Goal: Transaction & Acquisition: Download file/media

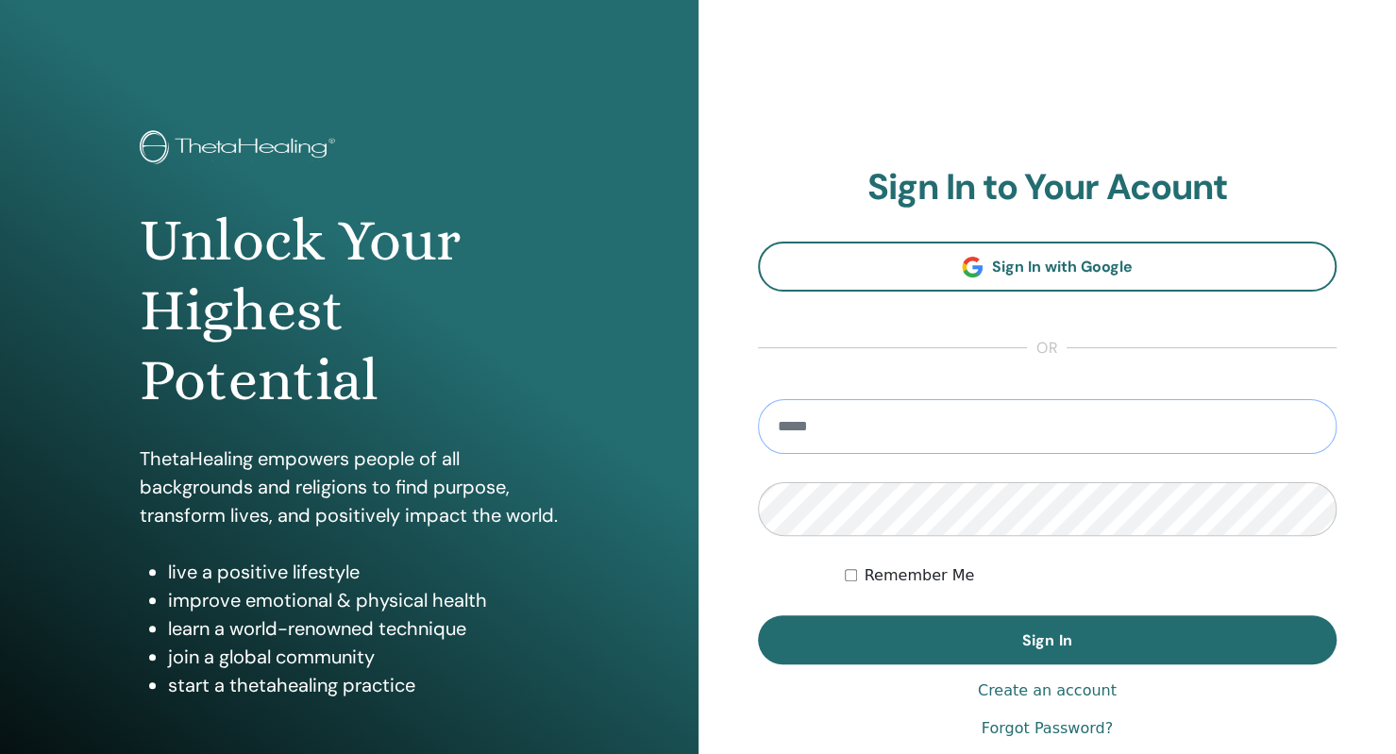
click at [896, 429] on input "email" at bounding box center [1048, 426] width 580 height 55
type input "**********"
click at [758, 615] on button "Sign In" at bounding box center [1048, 639] width 580 height 49
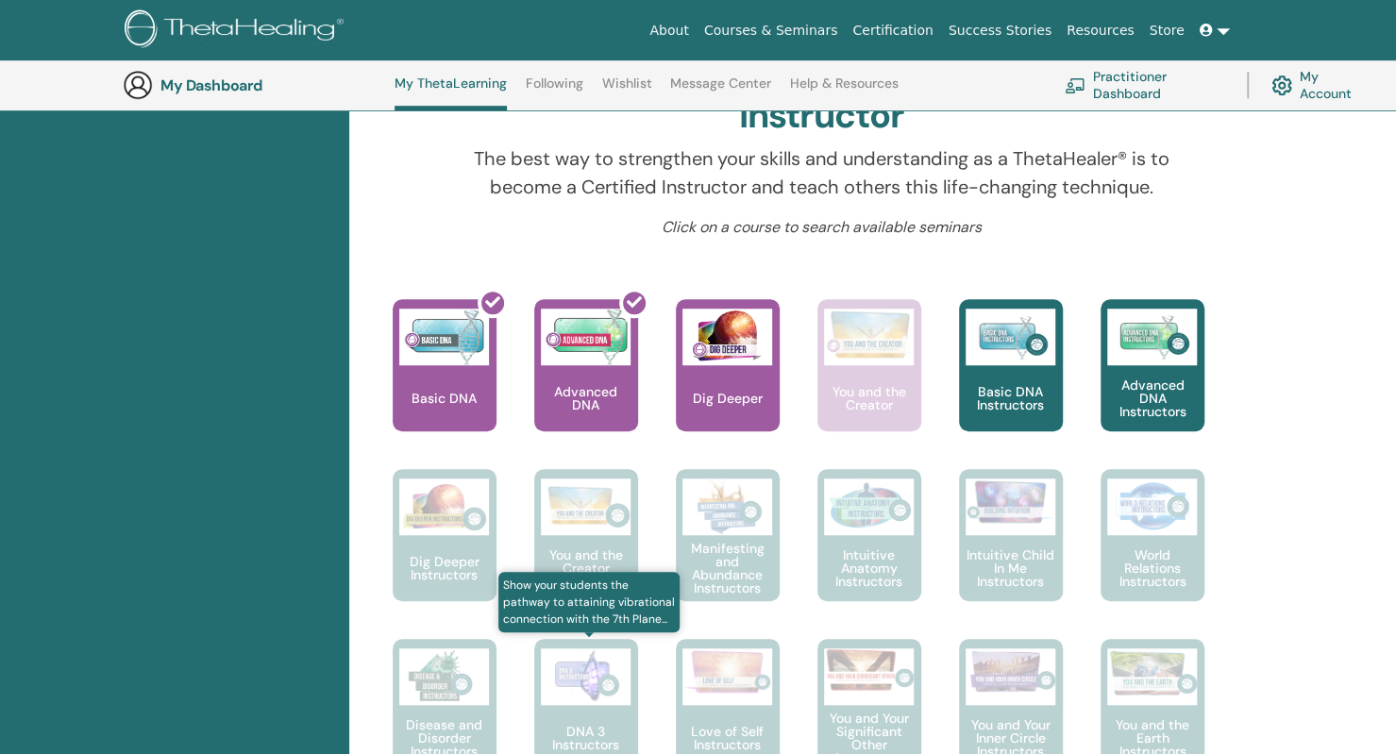
scroll to position [332, 0]
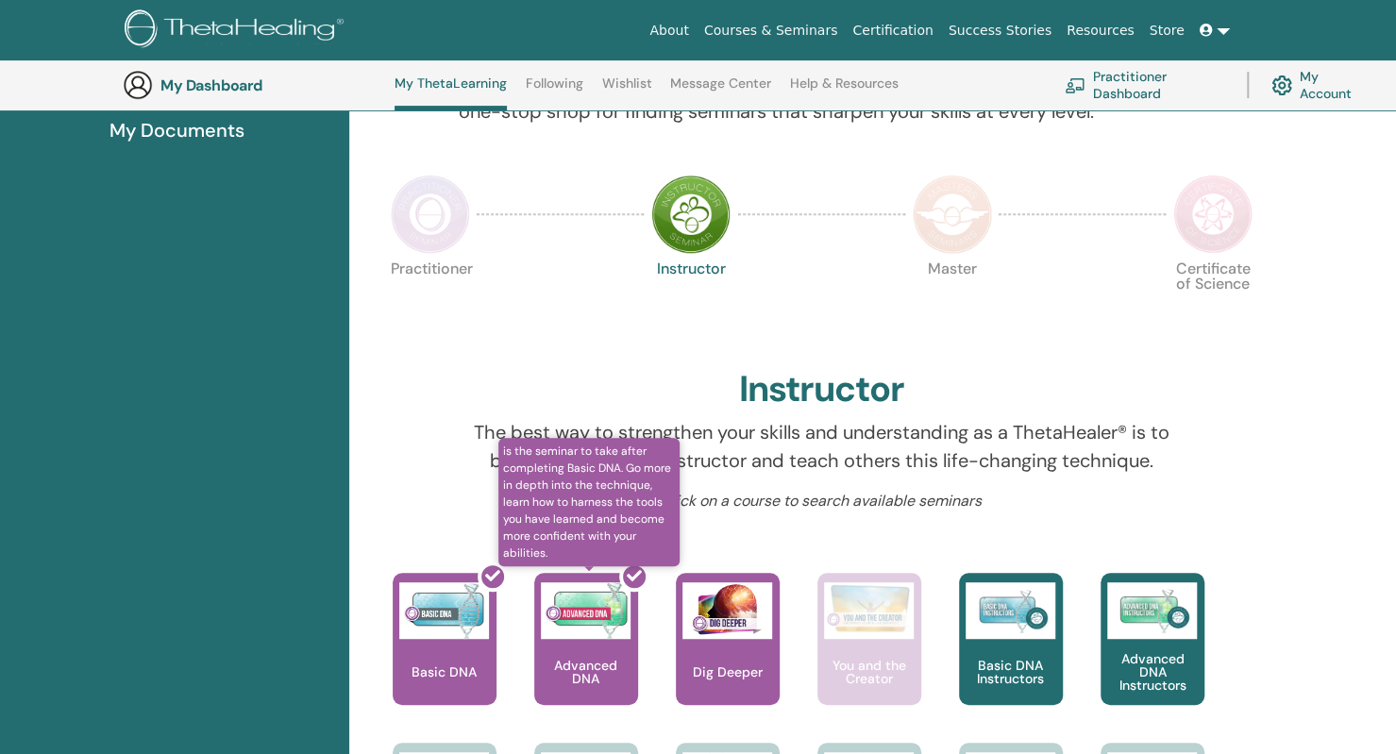
click at [605, 618] on div at bounding box center [598, 647] width 104 height 170
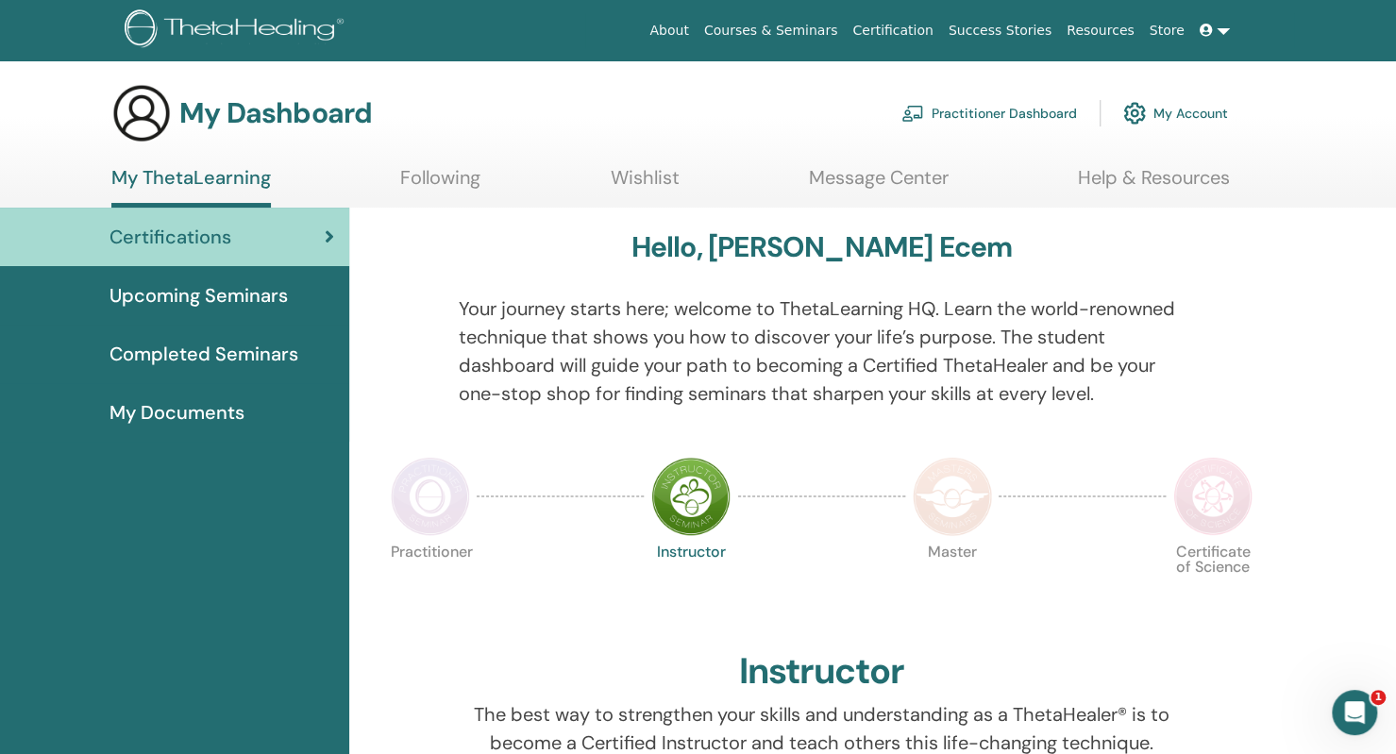
click at [281, 237] on div "Certifications" at bounding box center [174, 237] width 319 height 28
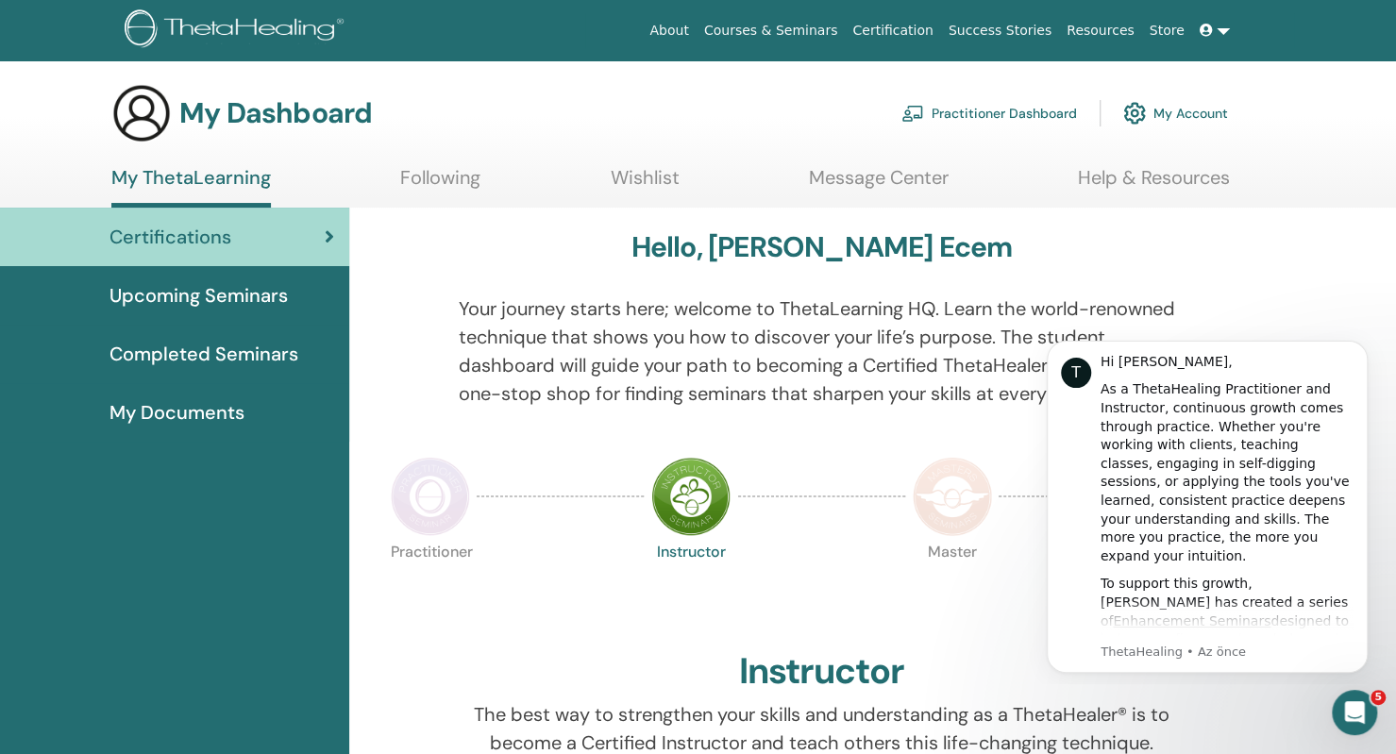
click at [225, 416] on span "My Documents" at bounding box center [177, 412] width 135 height 28
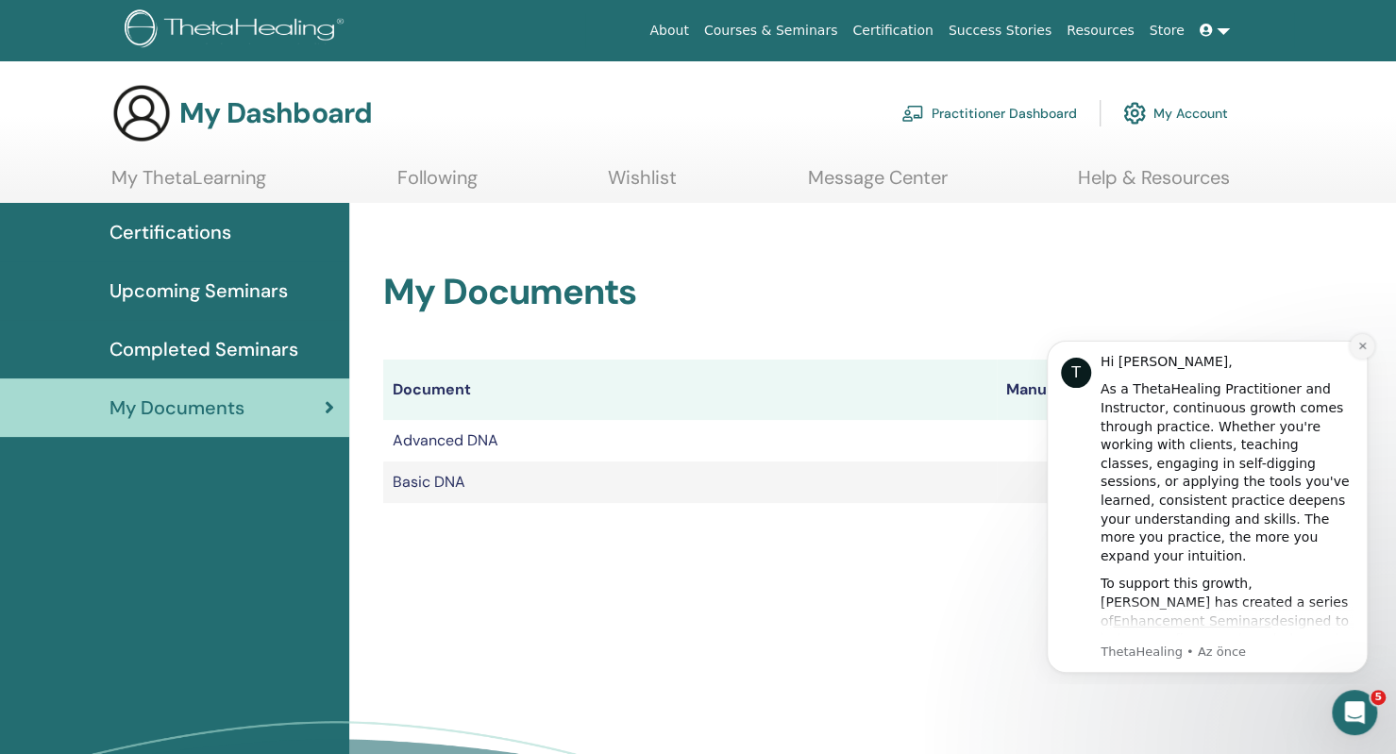
click at [1360, 348] on icon "Dismiss notification" at bounding box center [1362, 346] width 10 height 10
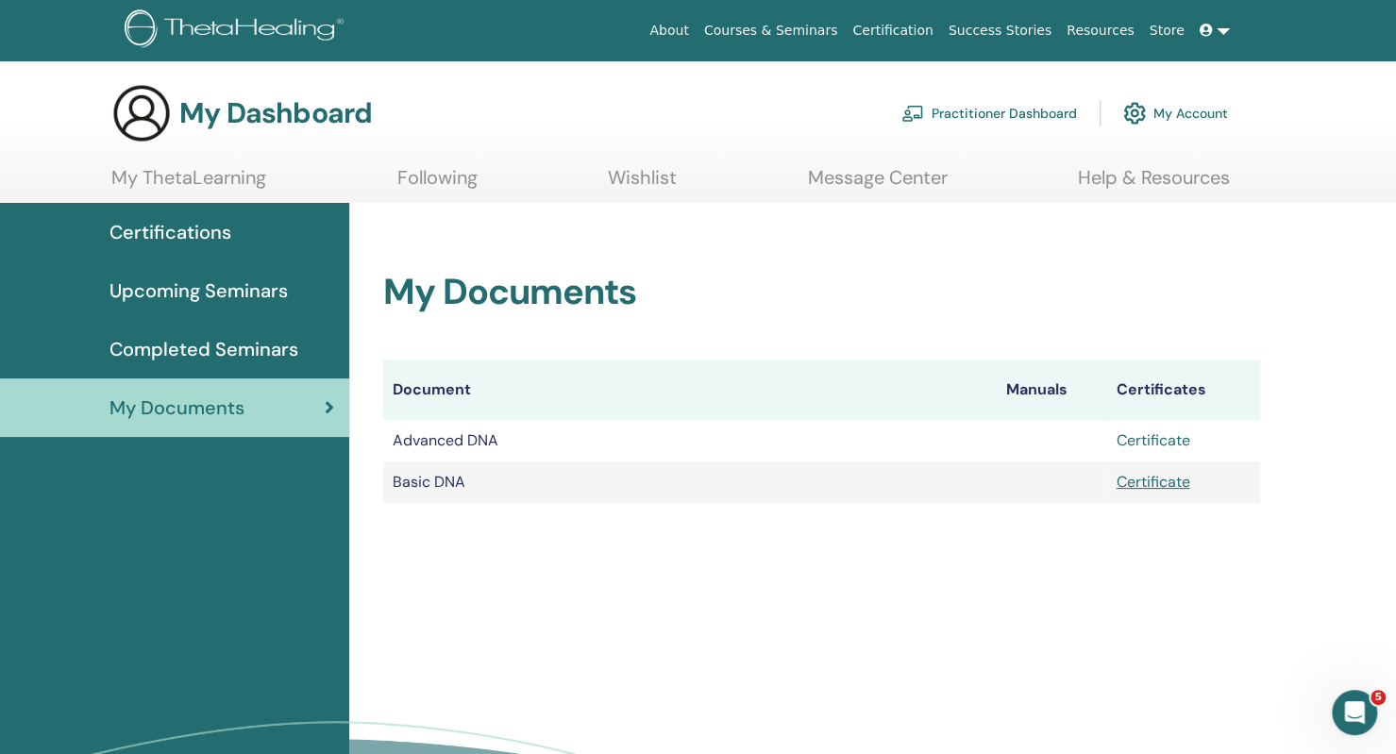
click at [1169, 436] on link "Certificate" at bounding box center [1153, 440] width 74 height 20
click at [1172, 486] on link "Certificate" at bounding box center [1153, 482] width 74 height 20
click at [257, 354] on span "Completed Seminars" at bounding box center [204, 349] width 189 height 28
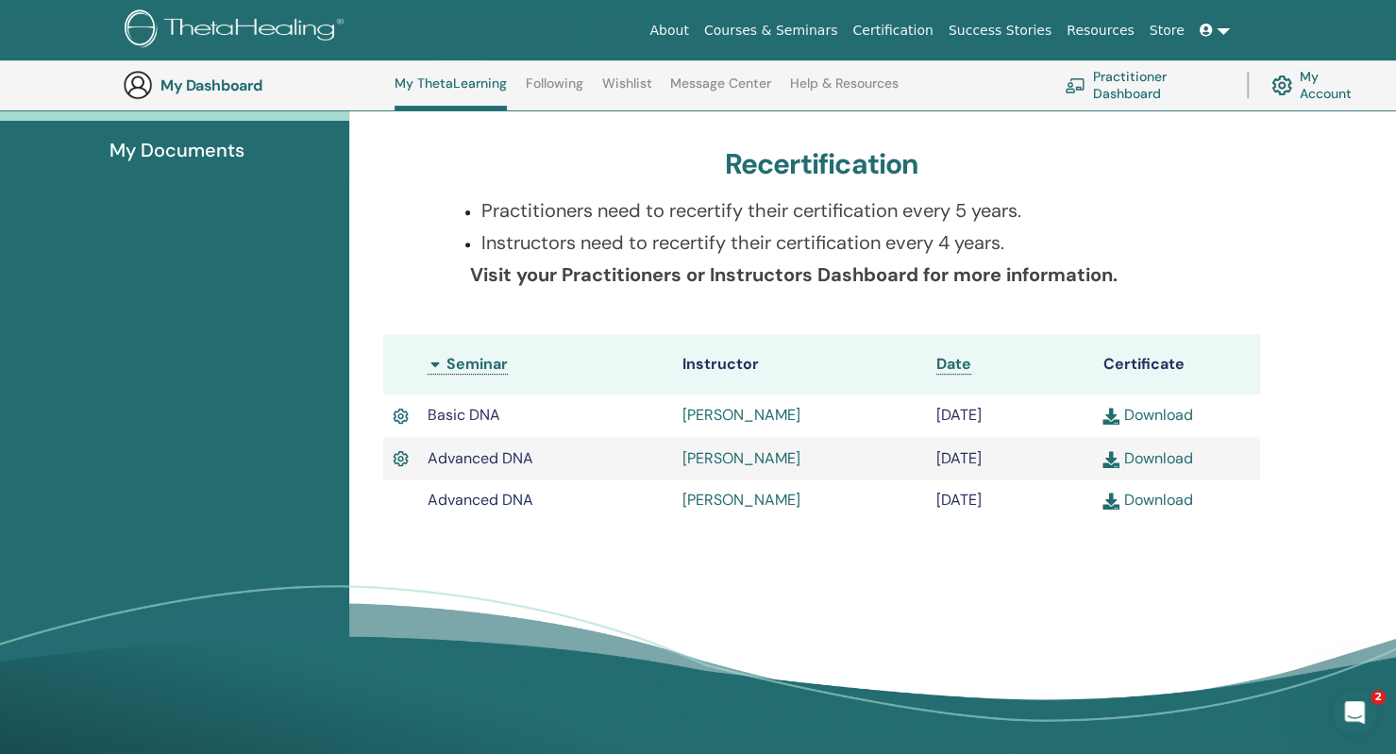
scroll to position [332, 0]
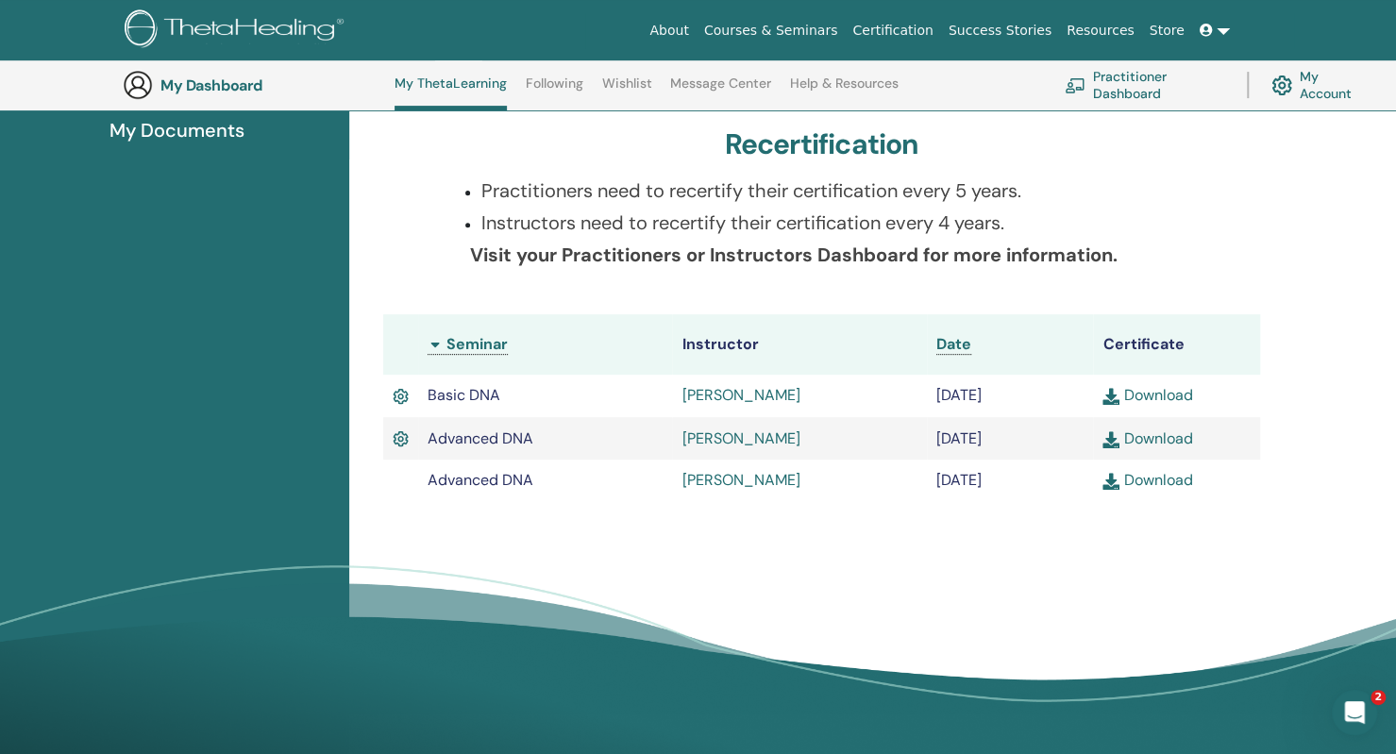
click at [1172, 439] on link "Download" at bounding box center [1148, 439] width 90 height 20
